Goal: Information Seeking & Learning: Learn about a topic

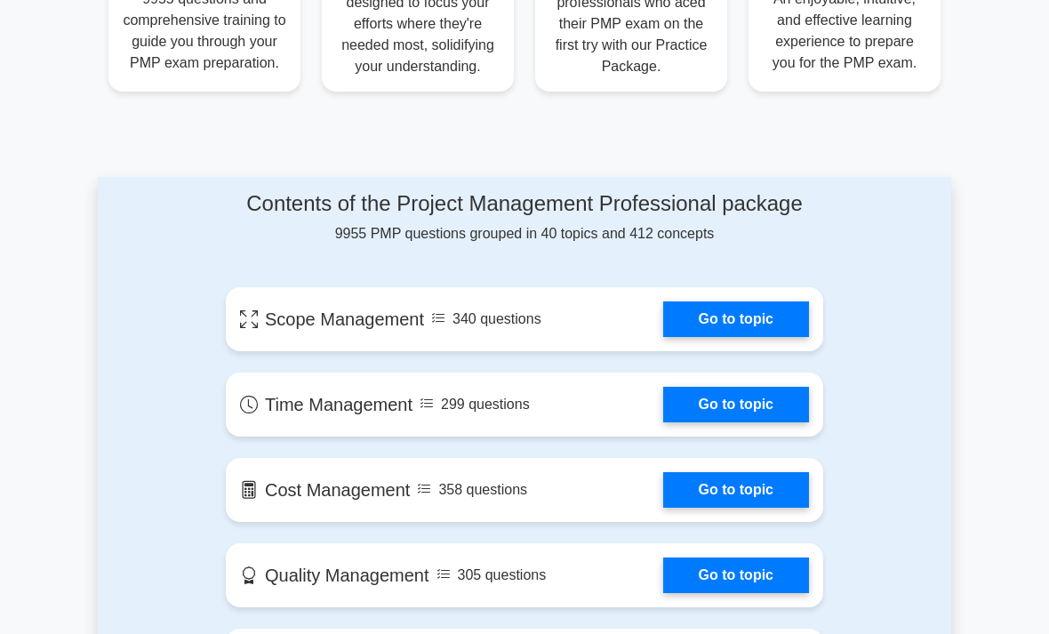
scroll to position [806, 0]
click at [779, 422] on link "Go to topic" at bounding box center [736, 405] width 146 height 36
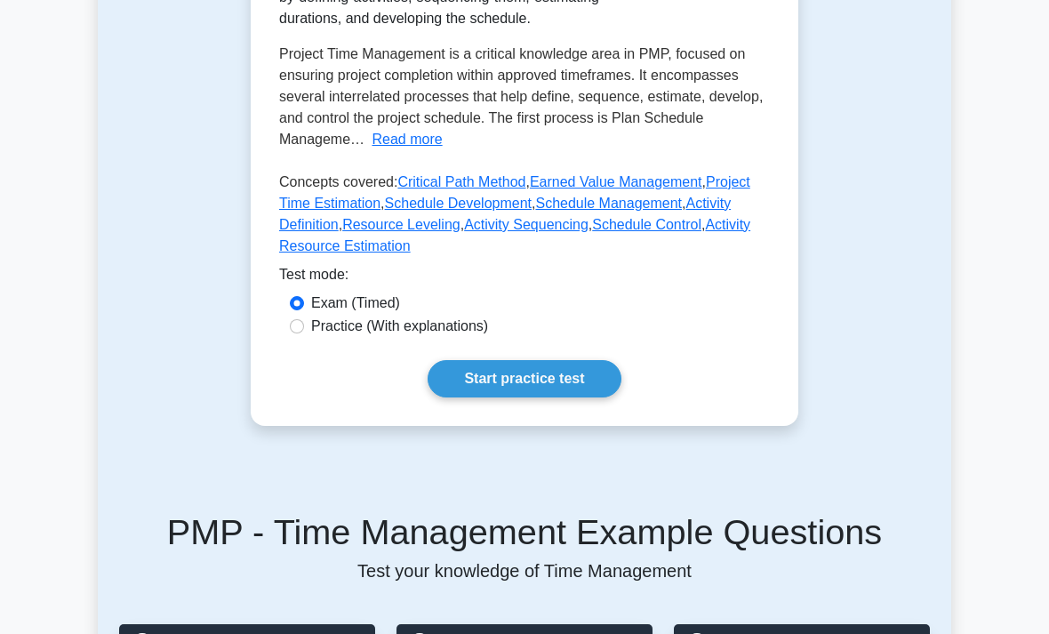
scroll to position [419, 0]
click at [576, 397] on link "Start practice test" at bounding box center [524, 378] width 193 height 37
